Goal: Check status: Check status

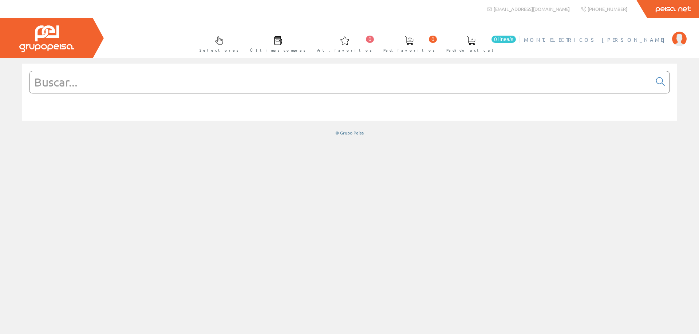
click at [627, 40] on span "MONT.ELECTRICOS [PERSON_NAME]" at bounding box center [596, 39] width 144 height 7
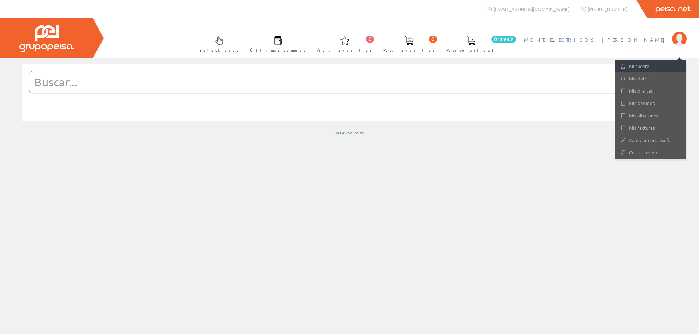
click at [638, 67] on link "Mi cuenta" at bounding box center [649, 66] width 71 height 12
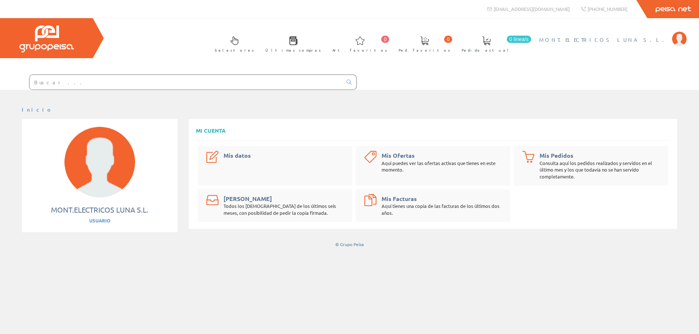
click at [658, 39] on span "MONT.ELECTRICOS LUNA S.L." at bounding box center [603, 39] width 129 height 7
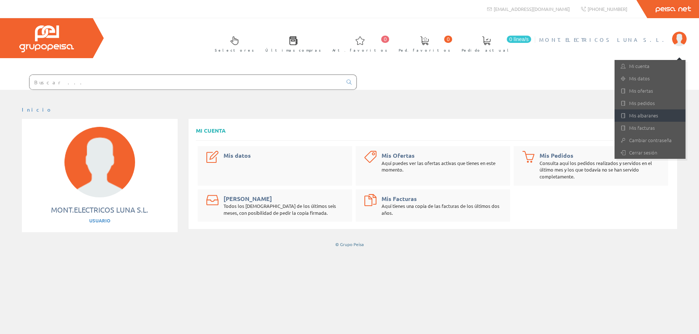
click at [636, 116] on link "Mis albaranes" at bounding box center [649, 116] width 71 height 12
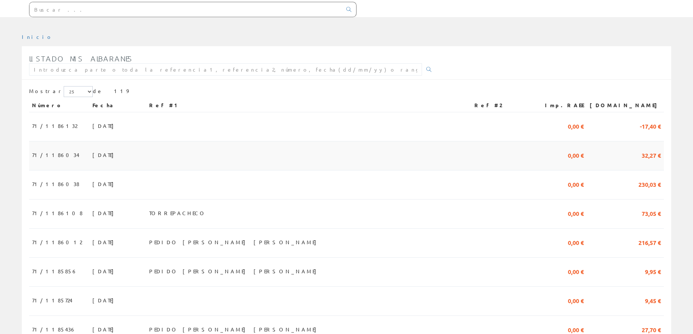
scroll to position [109, 0]
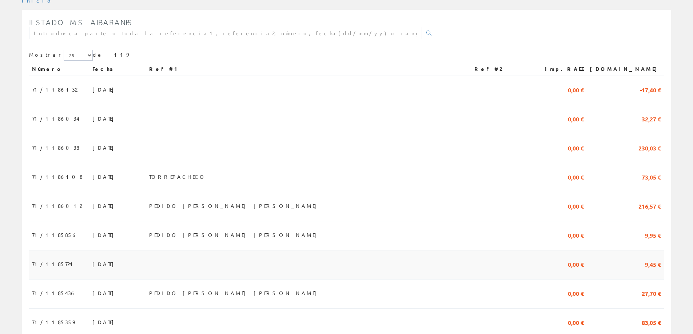
click at [92, 265] on span "17/07/2025" at bounding box center [104, 264] width 25 height 12
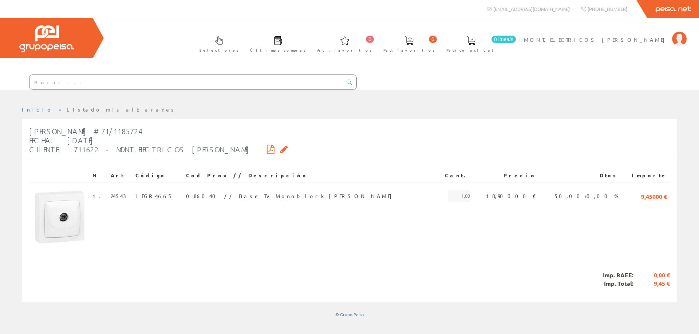
click at [280, 148] on icon at bounding box center [284, 149] width 8 height 5
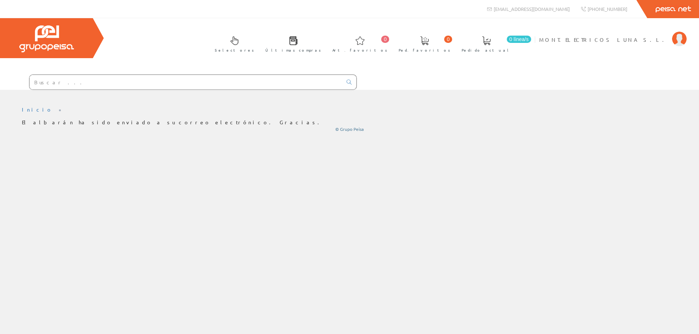
click at [220, 150] on div "Inicio © Grupo Peisa" at bounding box center [349, 212] width 699 height 245
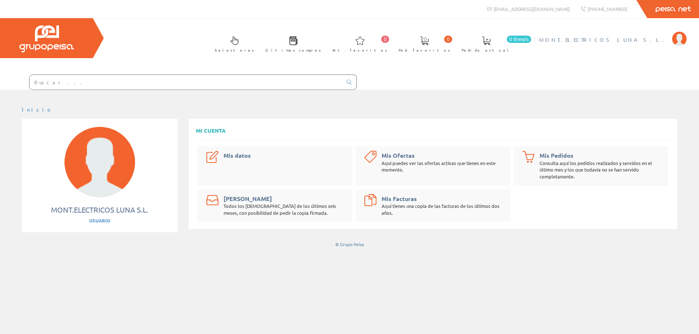
click at [633, 37] on span "MONT.ELECTRICOS LUNA S.L." at bounding box center [603, 39] width 129 height 7
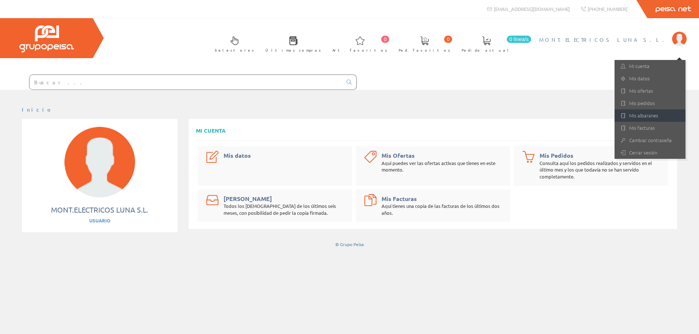
click at [644, 115] on link "Mis albaranes" at bounding box center [649, 116] width 71 height 12
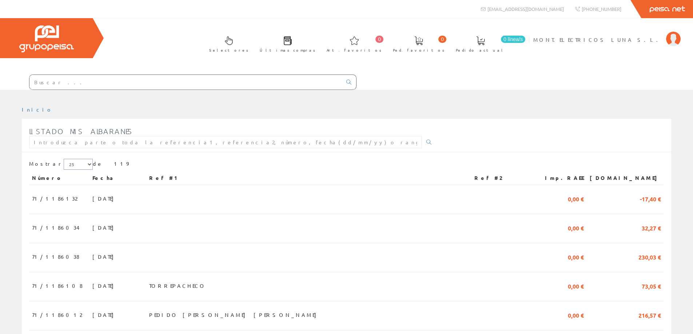
click at [74, 164] on select "5 15 25" at bounding box center [78, 164] width 29 height 11
select select "15"
click at [64, 159] on select "5 15 25" at bounding box center [78, 164] width 29 height 11
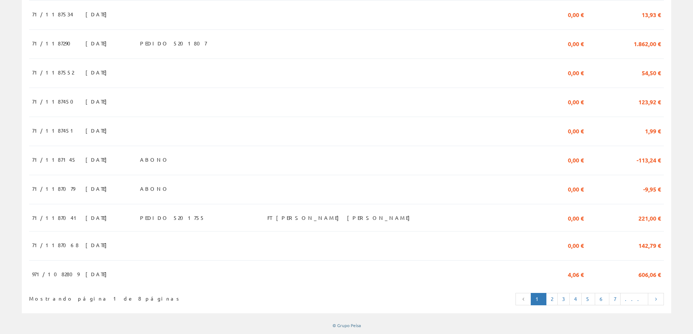
scroll to position [335, 0]
click at [558, 299] on link "2" at bounding box center [552, 299] width 12 height 12
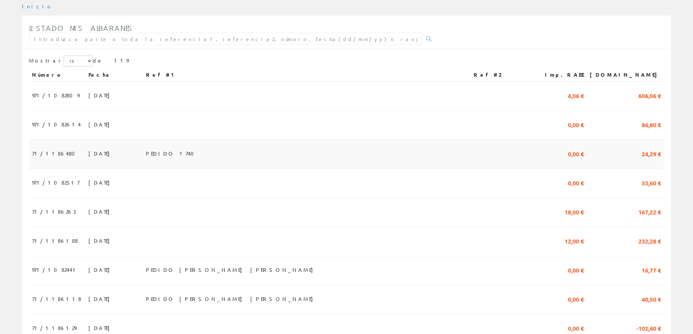
scroll to position [109, 0]
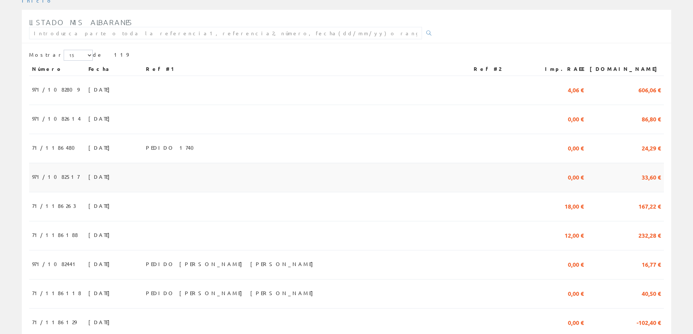
click at [88, 179] on span "30/07/2025" at bounding box center [100, 177] width 25 height 12
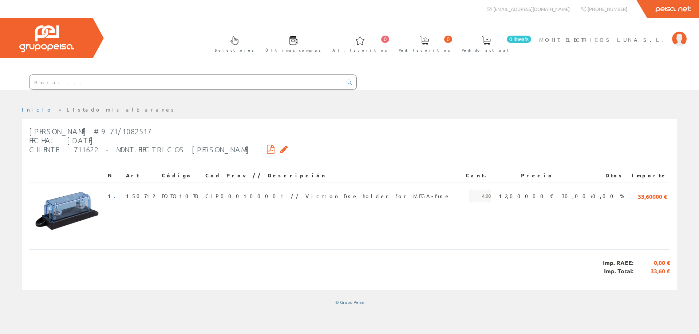
click at [280, 147] on icon at bounding box center [284, 149] width 8 height 5
